Goal: Task Accomplishment & Management: Use online tool/utility

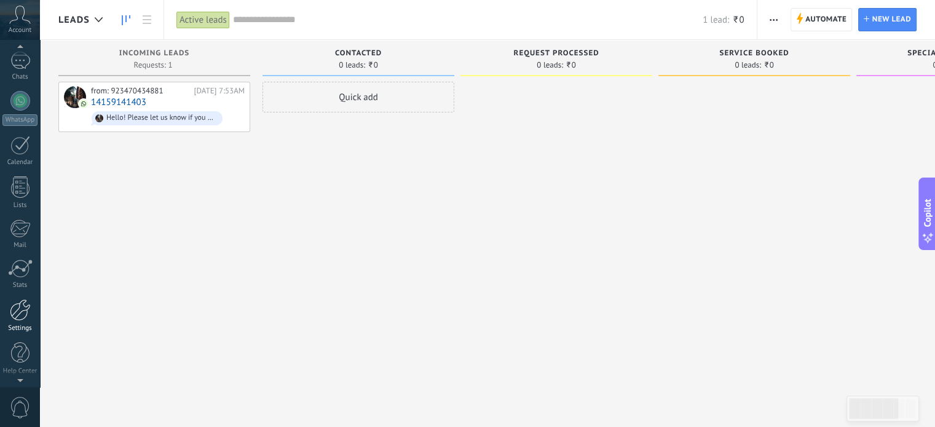
click at [23, 317] on div at bounding box center [20, 310] width 21 height 22
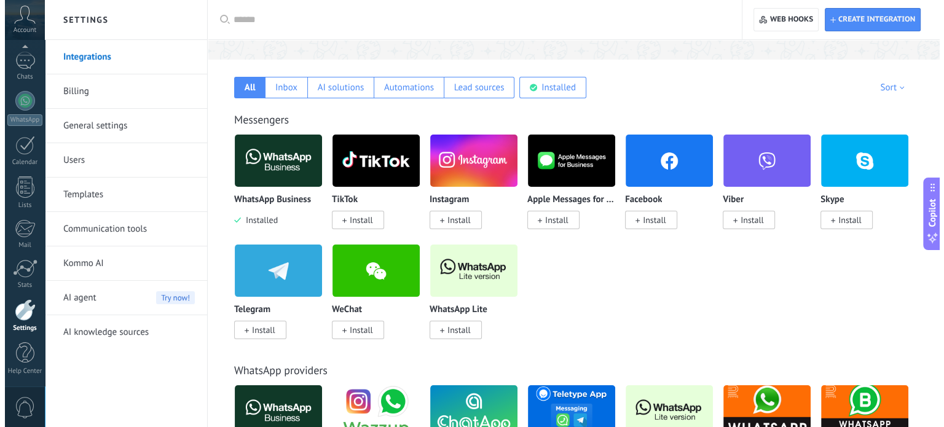
scroll to position [184, 0]
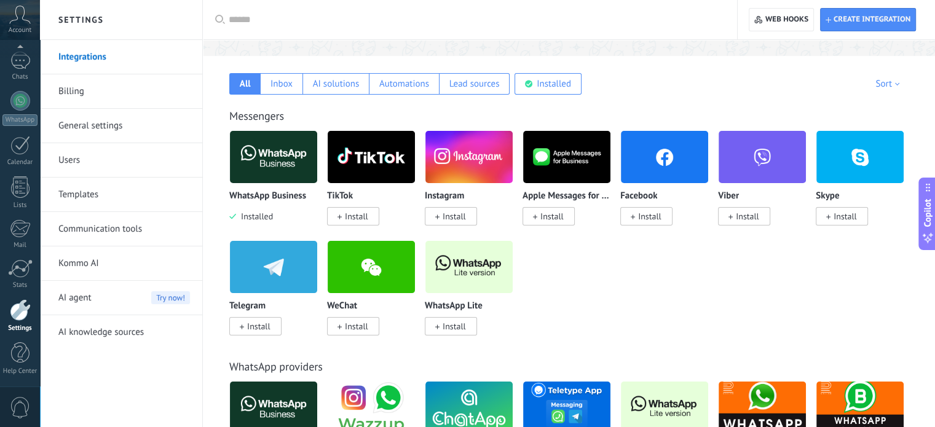
click at [260, 156] on img at bounding box center [273, 157] width 87 height 60
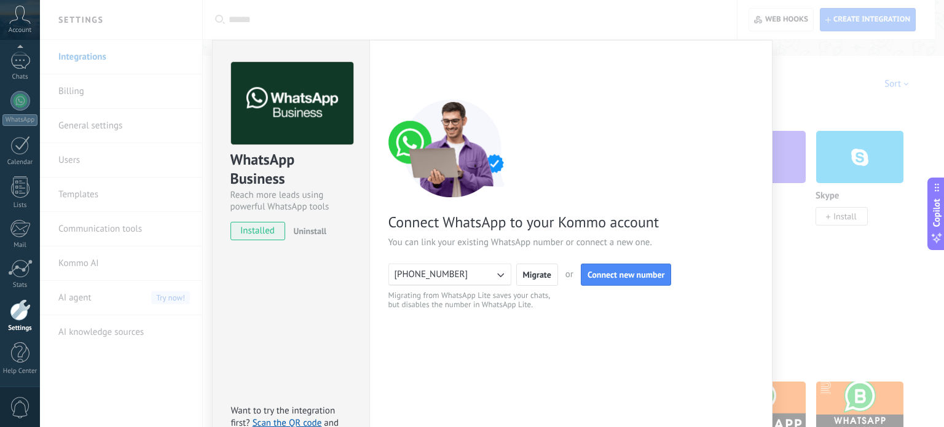
scroll to position [61, 0]
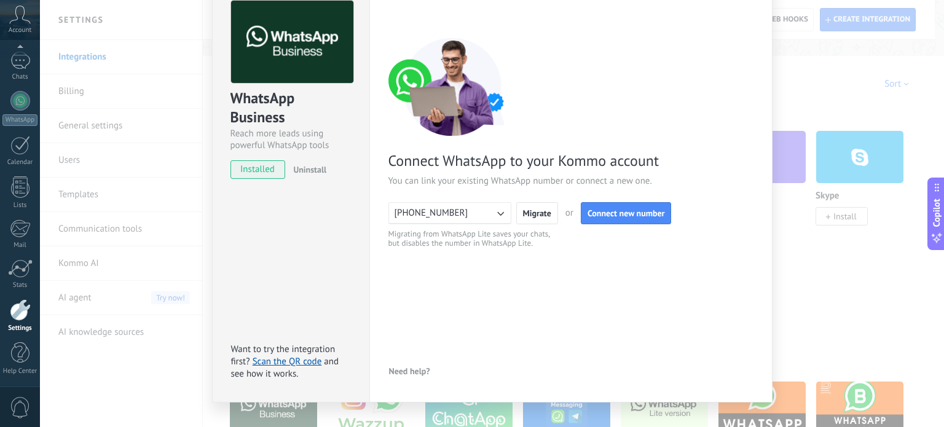
click at [497, 210] on icon "button" at bounding box center [500, 213] width 12 height 12
click at [497, 210] on li "[PHONE_NUMBER]" at bounding box center [446, 213] width 130 height 21
click at [603, 215] on span "Connect new number" at bounding box center [625, 213] width 77 height 9
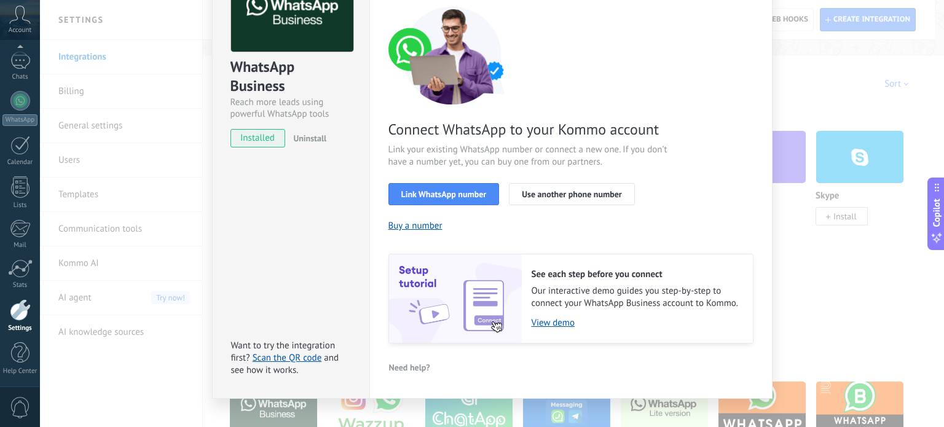
scroll to position [109, 0]
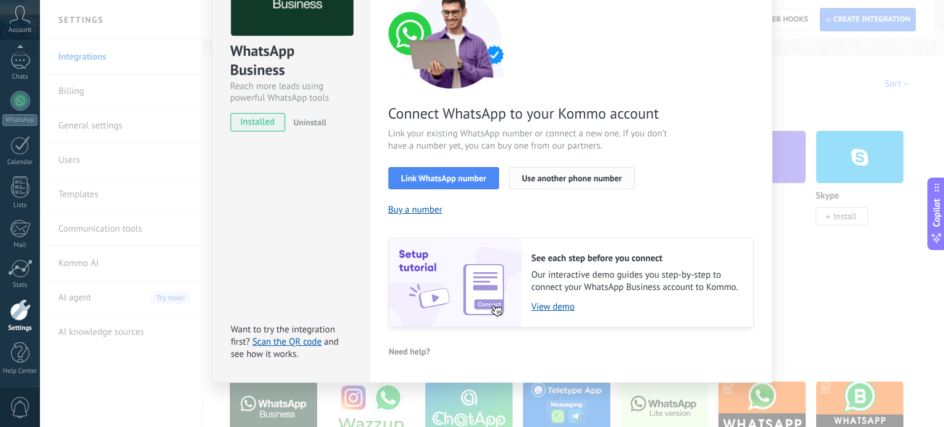
click at [551, 179] on span "Use another phone number" at bounding box center [572, 178] width 100 height 9
click at [490, 176] on button "Link WhatsApp number" at bounding box center [443, 178] width 111 height 22
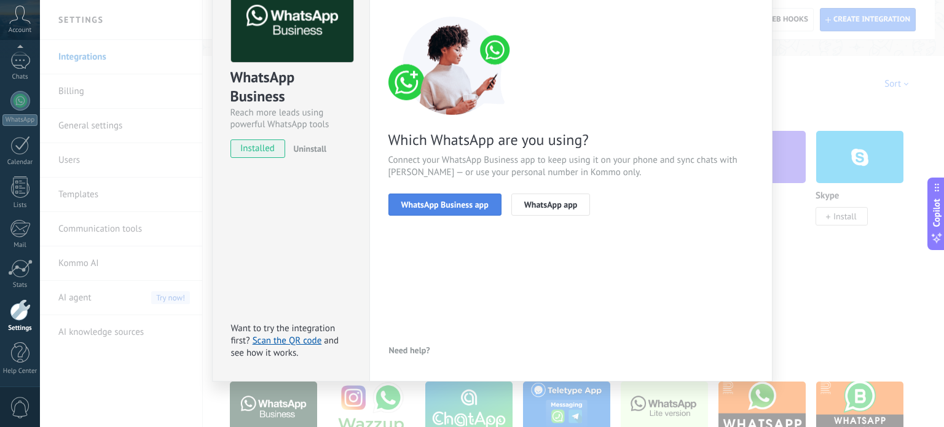
click at [458, 203] on span "WhatsApp Business app" at bounding box center [444, 204] width 87 height 9
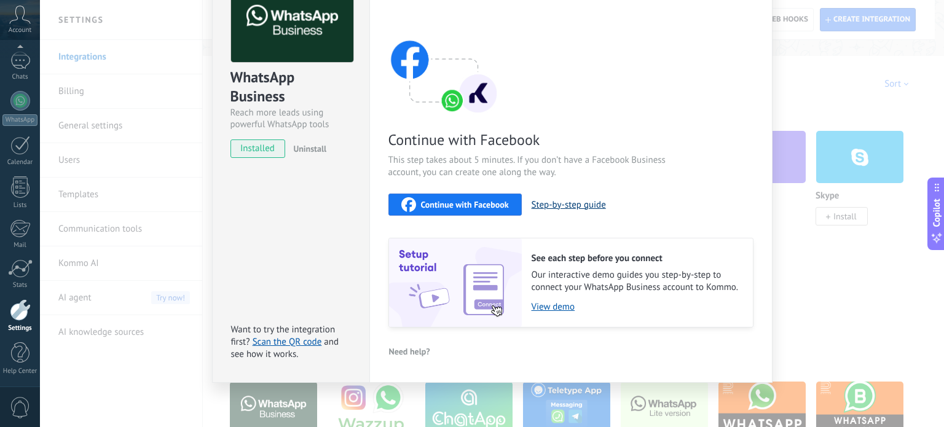
click at [595, 205] on button "Step-by-step guide" at bounding box center [569, 205] width 74 height 12
click at [556, 307] on link "View demo" at bounding box center [636, 307] width 209 height 12
click at [562, 205] on button "Step-by-step guide" at bounding box center [569, 205] width 74 height 12
click at [882, 105] on div "WhatsApp Business Reach more leads using powerful WhatsApp tools installed Unin…" at bounding box center [492, 213] width 904 height 427
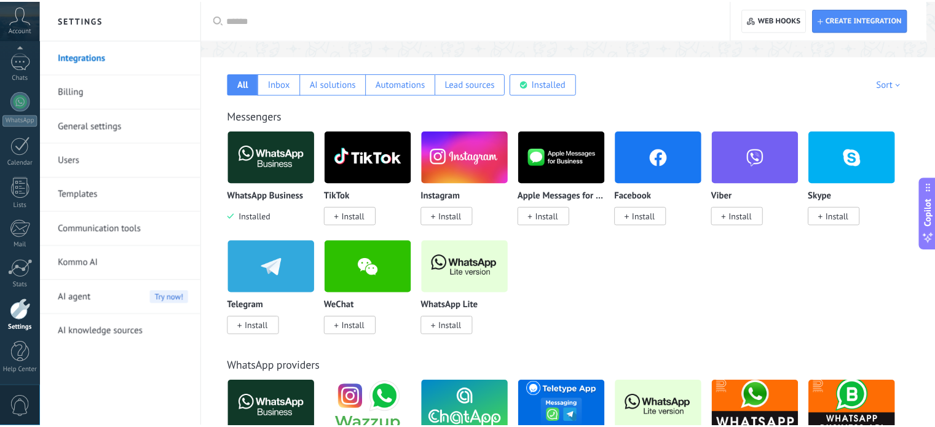
scroll to position [0, 0]
